Goal: Obtain resource: Download file/media

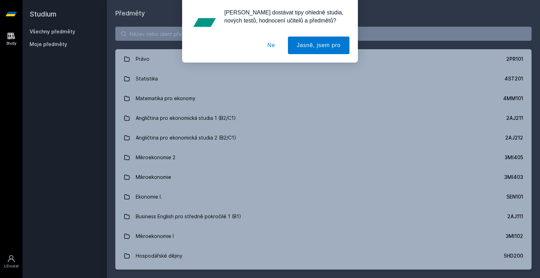
click at [272, 46] on button "Ne" at bounding box center [271, 46] width 25 height 18
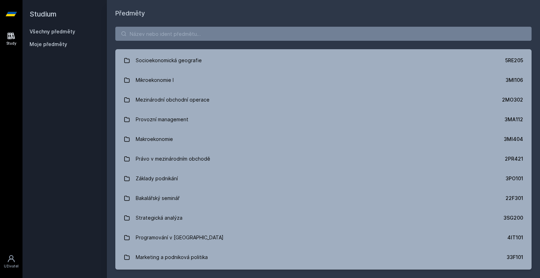
scroll to position [866, 0]
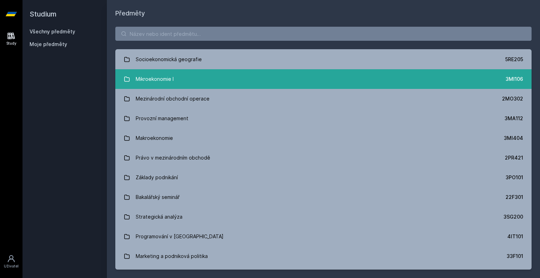
click at [195, 82] on link "Mikroekonomie I 3MI106" at bounding box center [323, 79] width 416 height 20
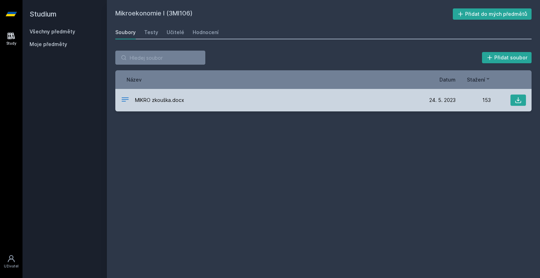
click at [172, 105] on div "MIKRO zkouška.docx [DATE] [DATE] 153" at bounding box center [323, 100] width 416 height 23
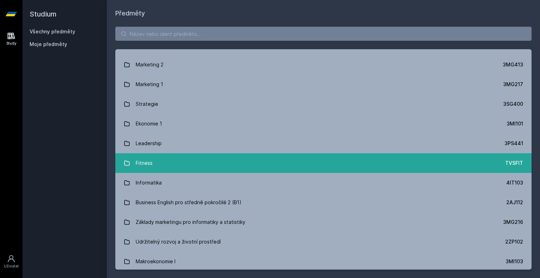
scroll to position [477, 0]
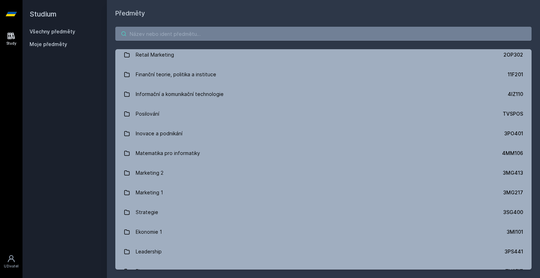
click at [195, 37] on input "search" at bounding box center [323, 34] width 416 height 14
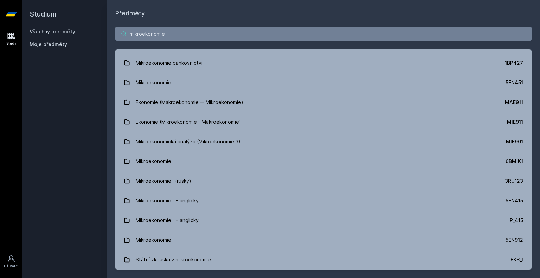
scroll to position [390, 0]
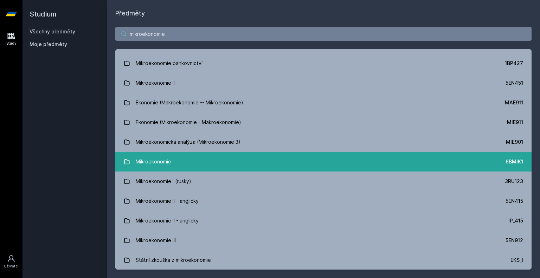
type input "mikroekonomie"
click at [172, 153] on link "Mikroekonomie 6BMIK1" at bounding box center [323, 162] width 416 height 20
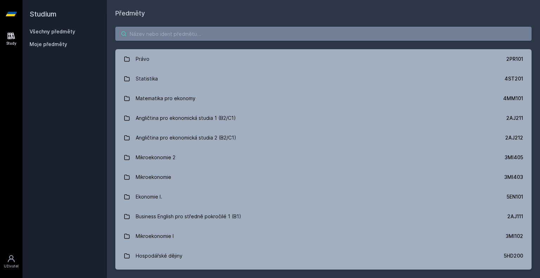
click at [187, 27] on input "search" at bounding box center [323, 34] width 416 height 14
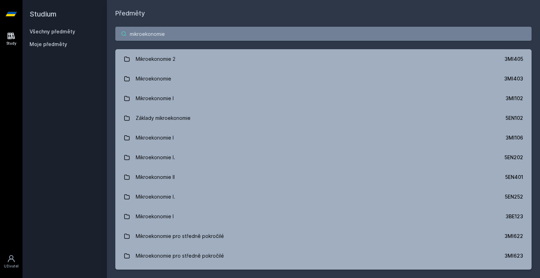
type input "mikroekonomie"
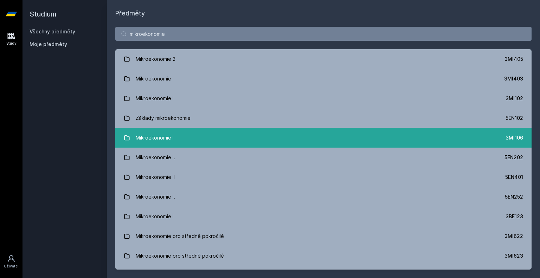
click at [166, 137] on div "Mikroekonomie I" at bounding box center [155, 138] width 38 height 14
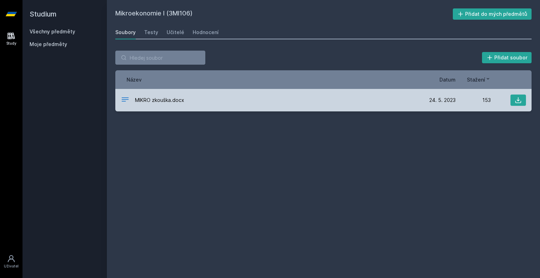
click at [176, 100] on span "MIKRO zkouška.docx" at bounding box center [159, 100] width 49 height 7
click at [520, 97] on icon at bounding box center [518, 100] width 7 height 7
